Goal: Task Accomplishment & Management: Manage account settings

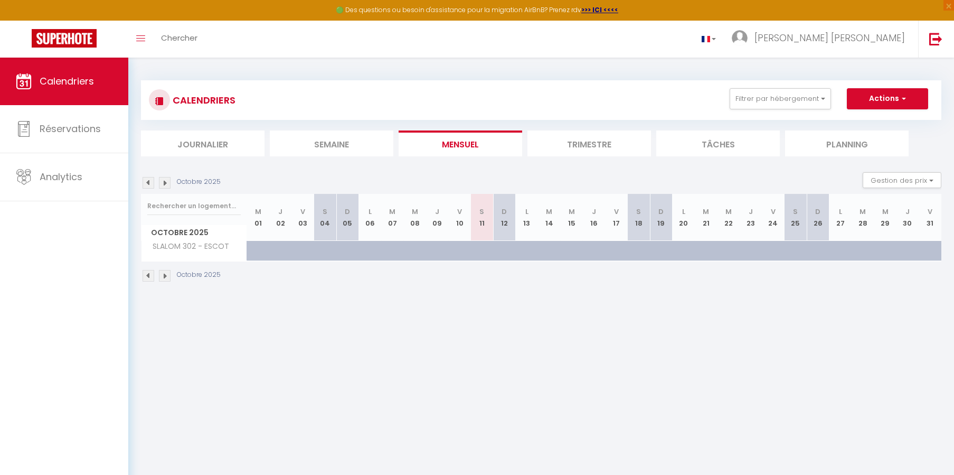
click at [166, 275] on img at bounding box center [165, 276] width 12 height 12
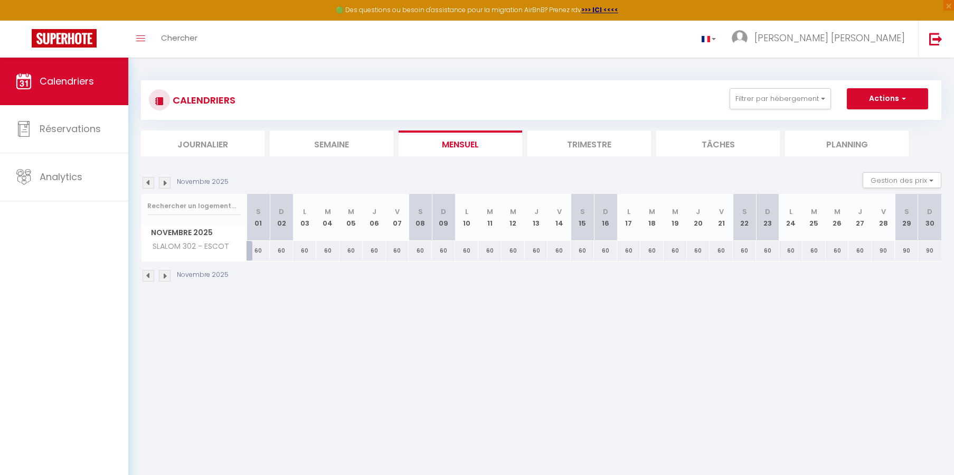
click at [166, 275] on img at bounding box center [165, 276] width 12 height 12
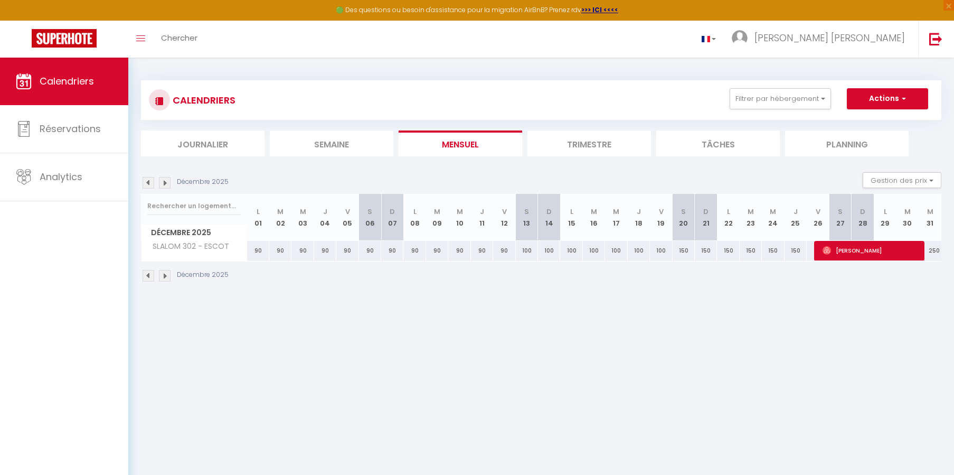
click at [166, 275] on img at bounding box center [165, 276] width 12 height 12
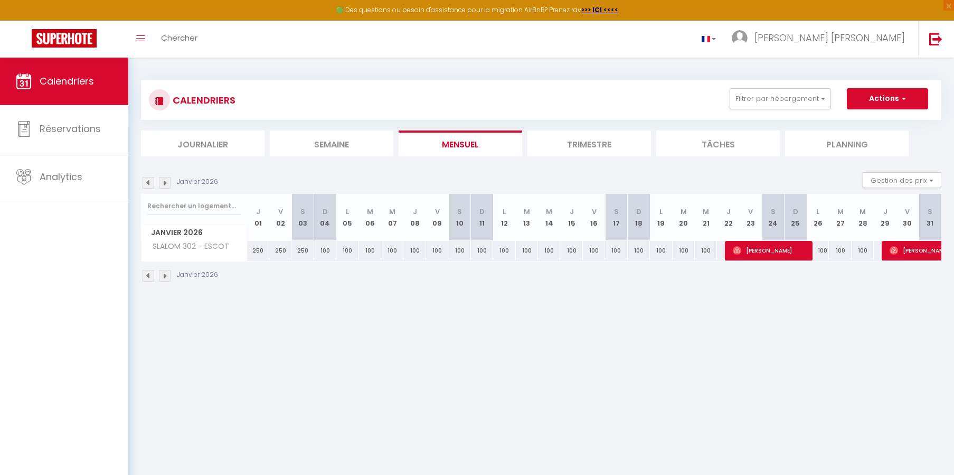
click at [785, 246] on span "[PERSON_NAME]" at bounding box center [770, 250] width 74 height 20
select select "OK"
select select "0"
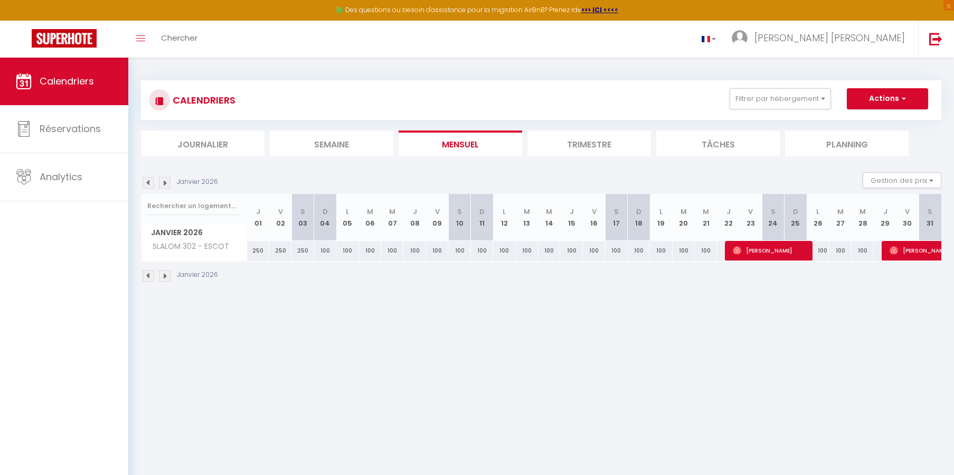
select select "1"
select select
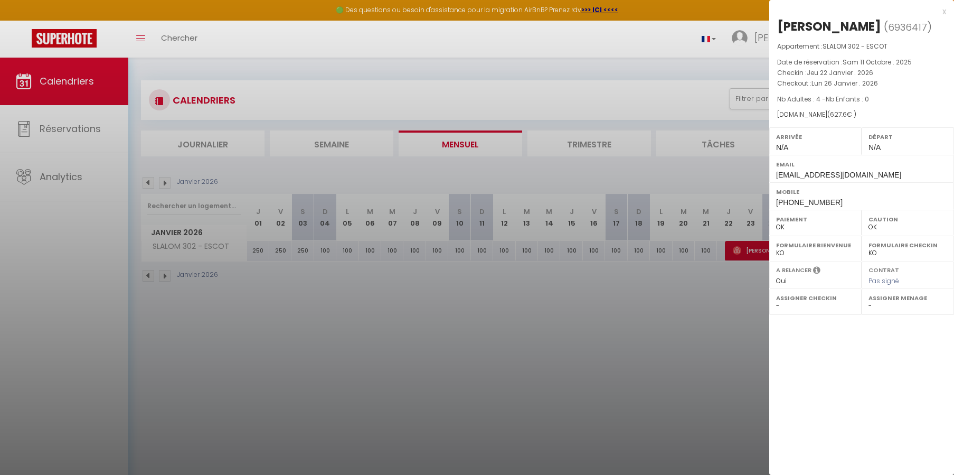
click at [687, 57] on div at bounding box center [477, 237] width 954 height 475
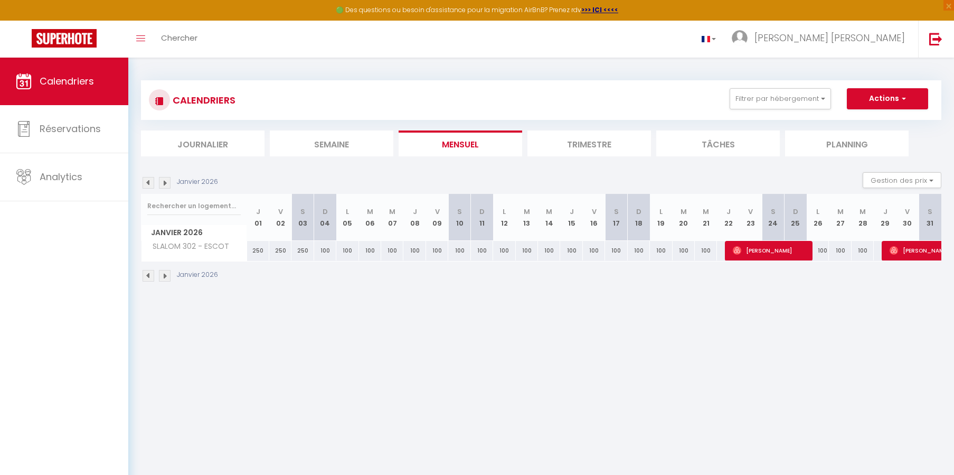
click at [162, 275] on img at bounding box center [165, 276] width 12 height 12
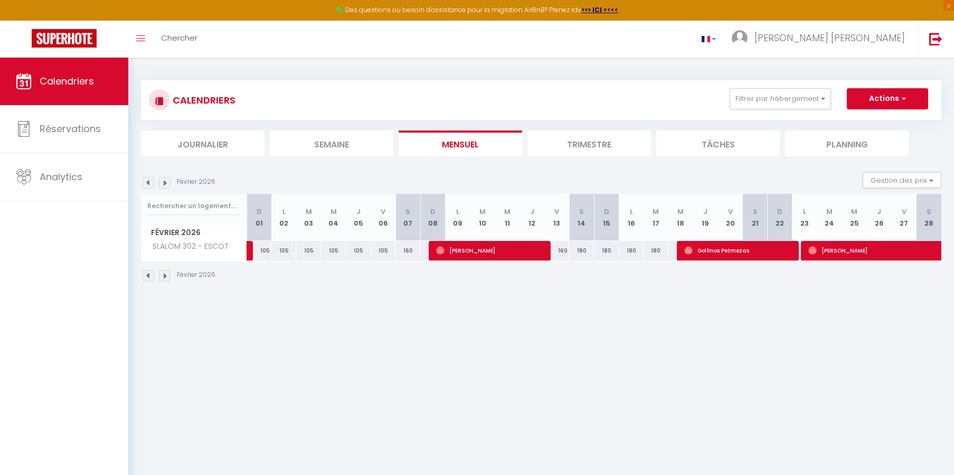
click at [166, 276] on img at bounding box center [165, 276] width 12 height 12
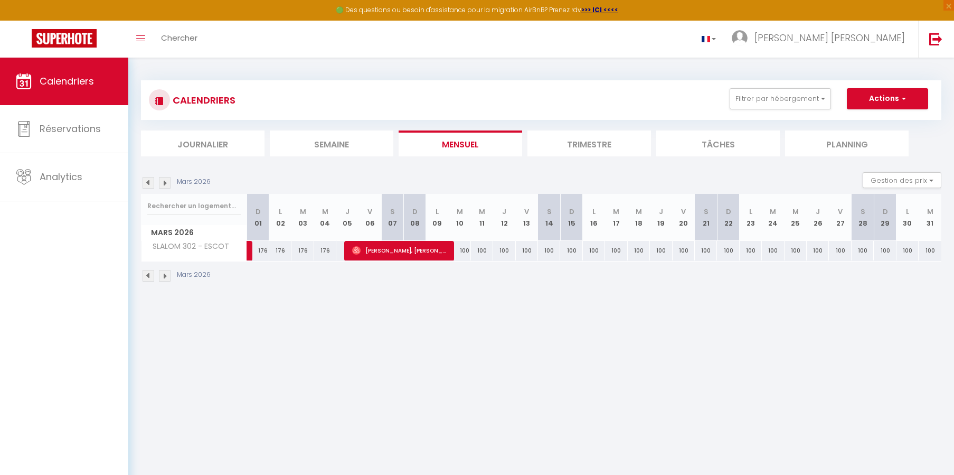
click at [147, 272] on img at bounding box center [149, 276] width 12 height 12
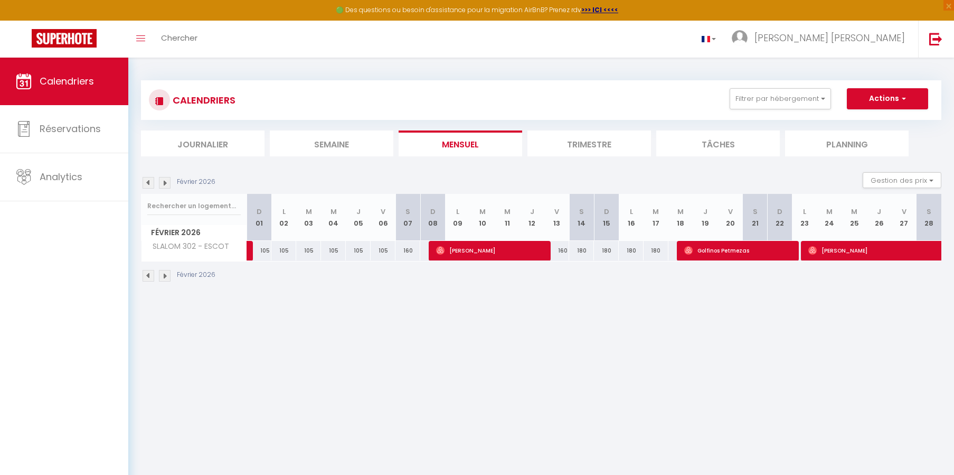
click at [586, 147] on li "Trimestre" at bounding box center [590, 143] width 124 height 26
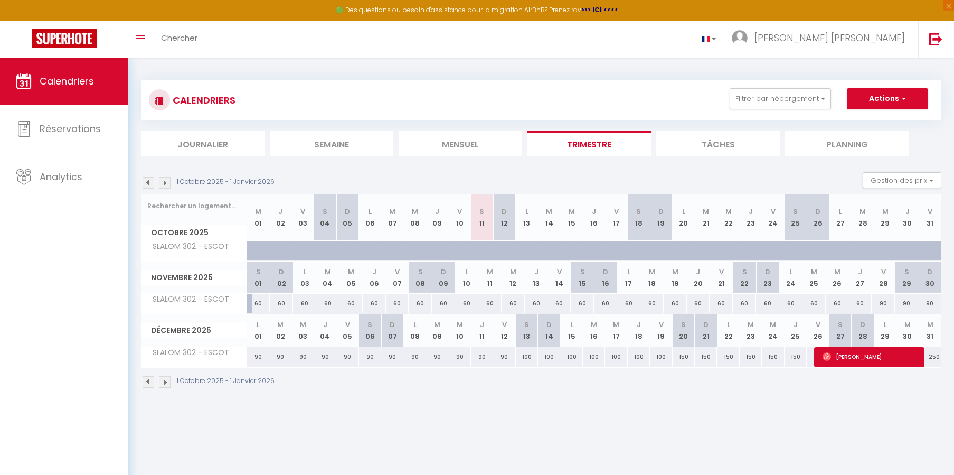
click at [163, 381] on img at bounding box center [165, 382] width 12 height 12
